Goal: Navigation & Orientation: Find specific page/section

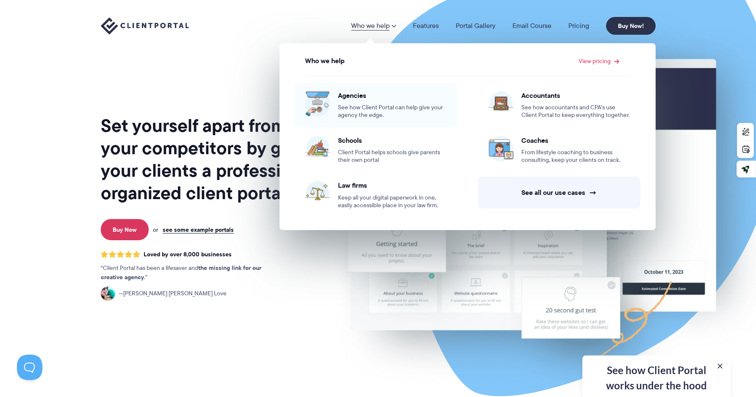
click at [421, 112] on span "See how Client Portal can help give your agency the edge." at bounding box center [392, 111] width 109 height 15
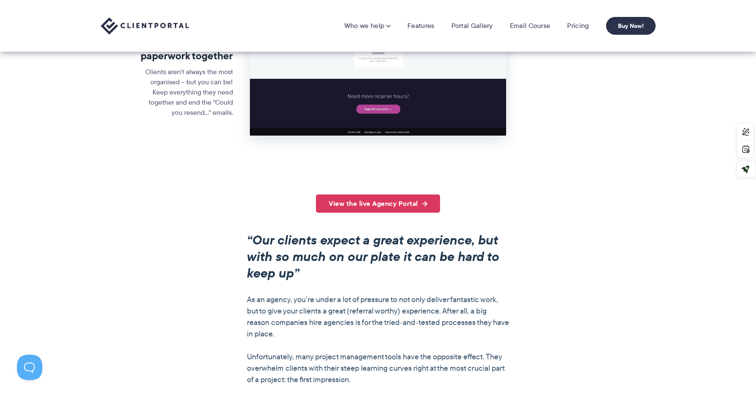
scroll to position [421, 0]
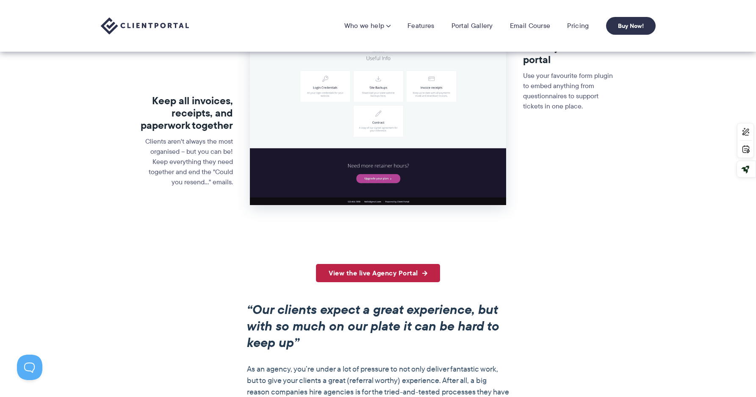
click at [373, 269] on link "View the live Agency Portal" at bounding box center [378, 273] width 124 height 18
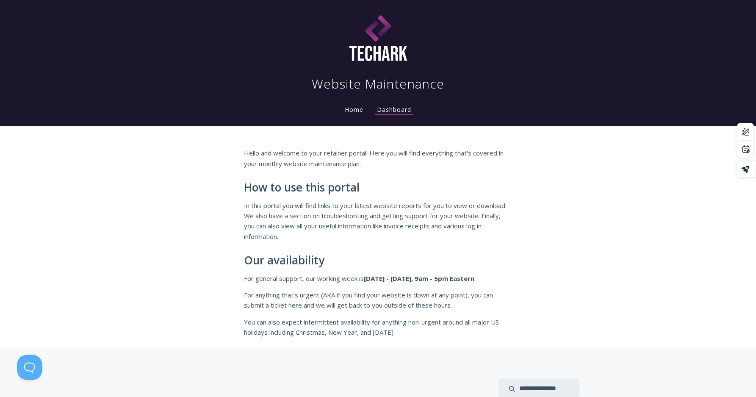
click at [348, 111] on link "Home" at bounding box center [354, 109] width 22 height 8
